Goal: Information Seeking & Learning: Learn about a topic

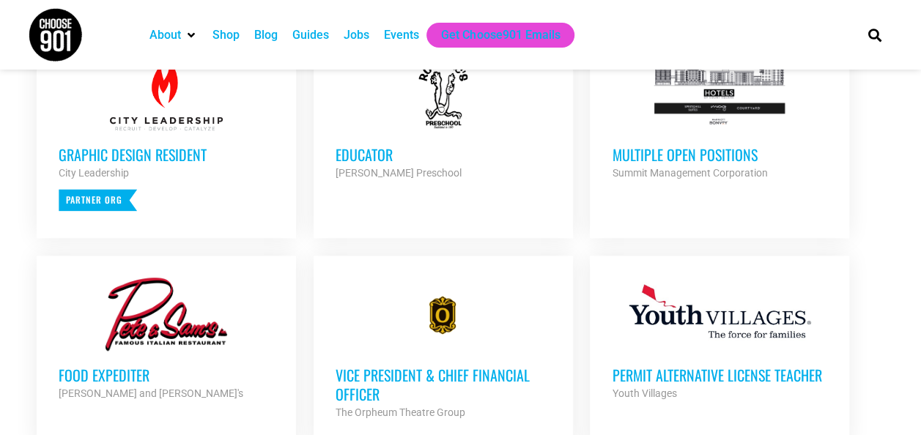
scroll to position [660, 0]
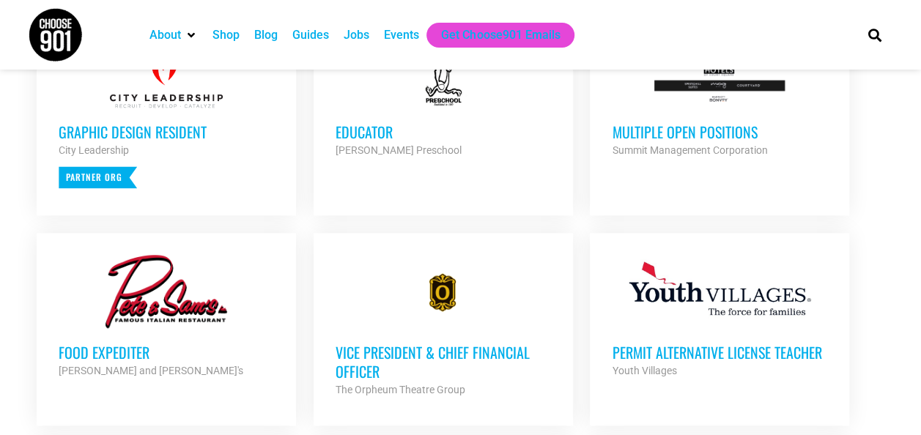
click at [686, 136] on h3 "Multiple Open Positions" at bounding box center [719, 131] width 215 height 19
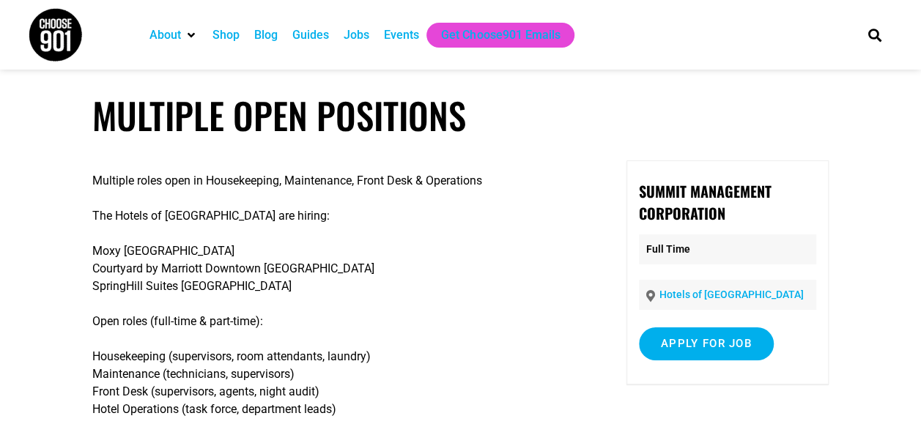
click at [356, 36] on div "Jobs" at bounding box center [357, 35] width 26 height 18
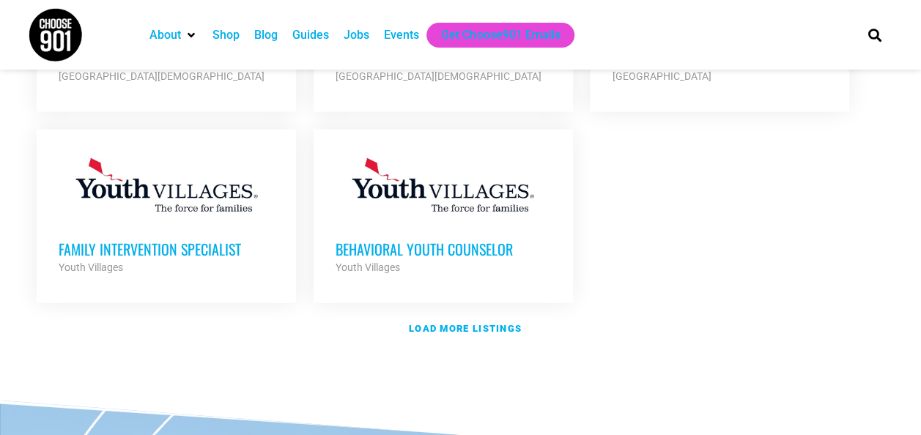
scroll to position [1832, 0]
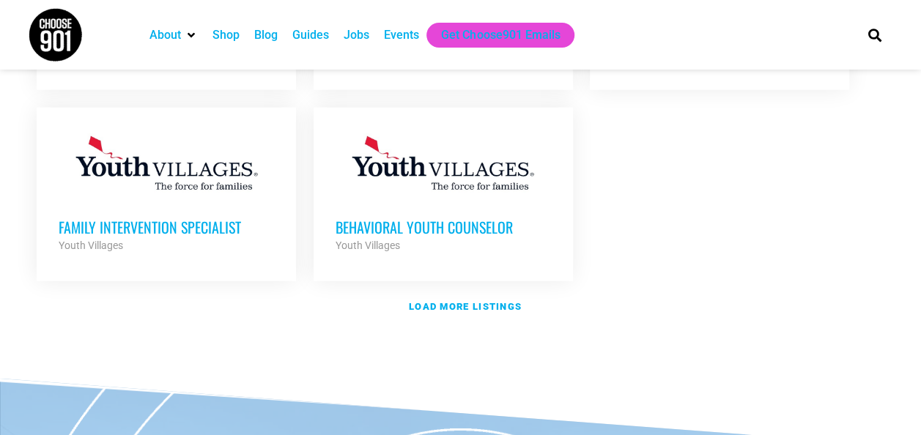
click at [472, 218] on h3 "Behavioral Youth Counselor" at bounding box center [443, 227] width 215 height 19
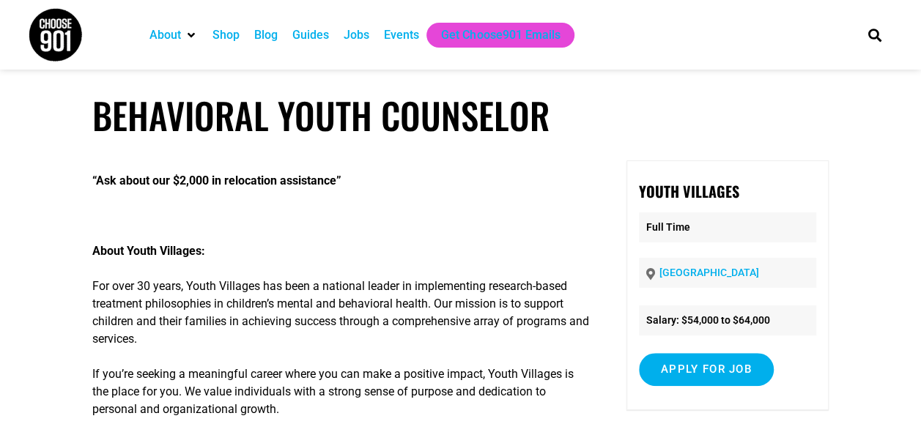
click at [358, 35] on div "Jobs" at bounding box center [357, 35] width 26 height 18
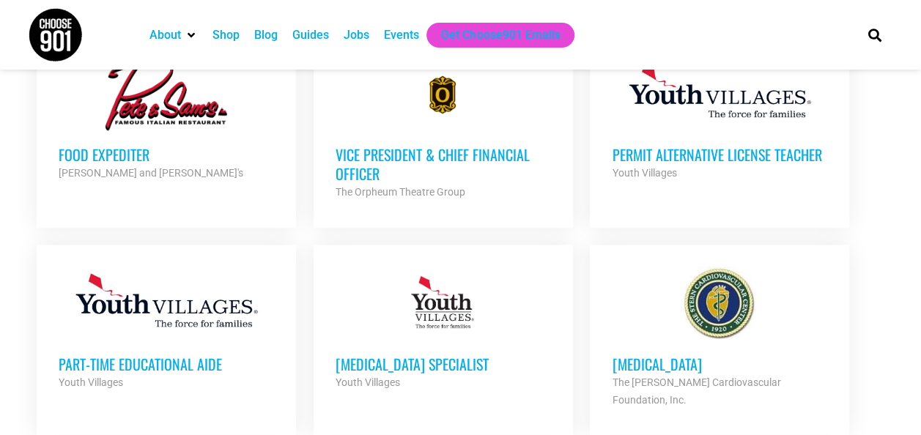
scroll to position [879, 0]
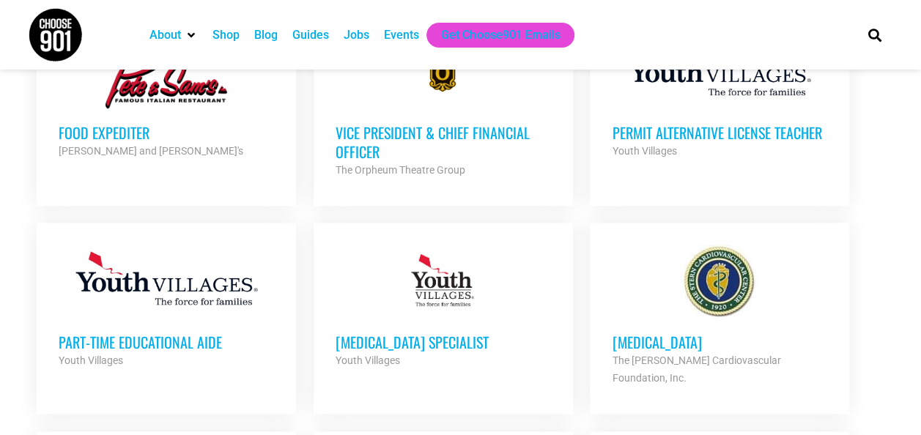
click at [173, 335] on h3 "Part-Time Educational Aide" at bounding box center [166, 342] width 215 height 19
